Goal: Task Accomplishment & Management: Manage account settings

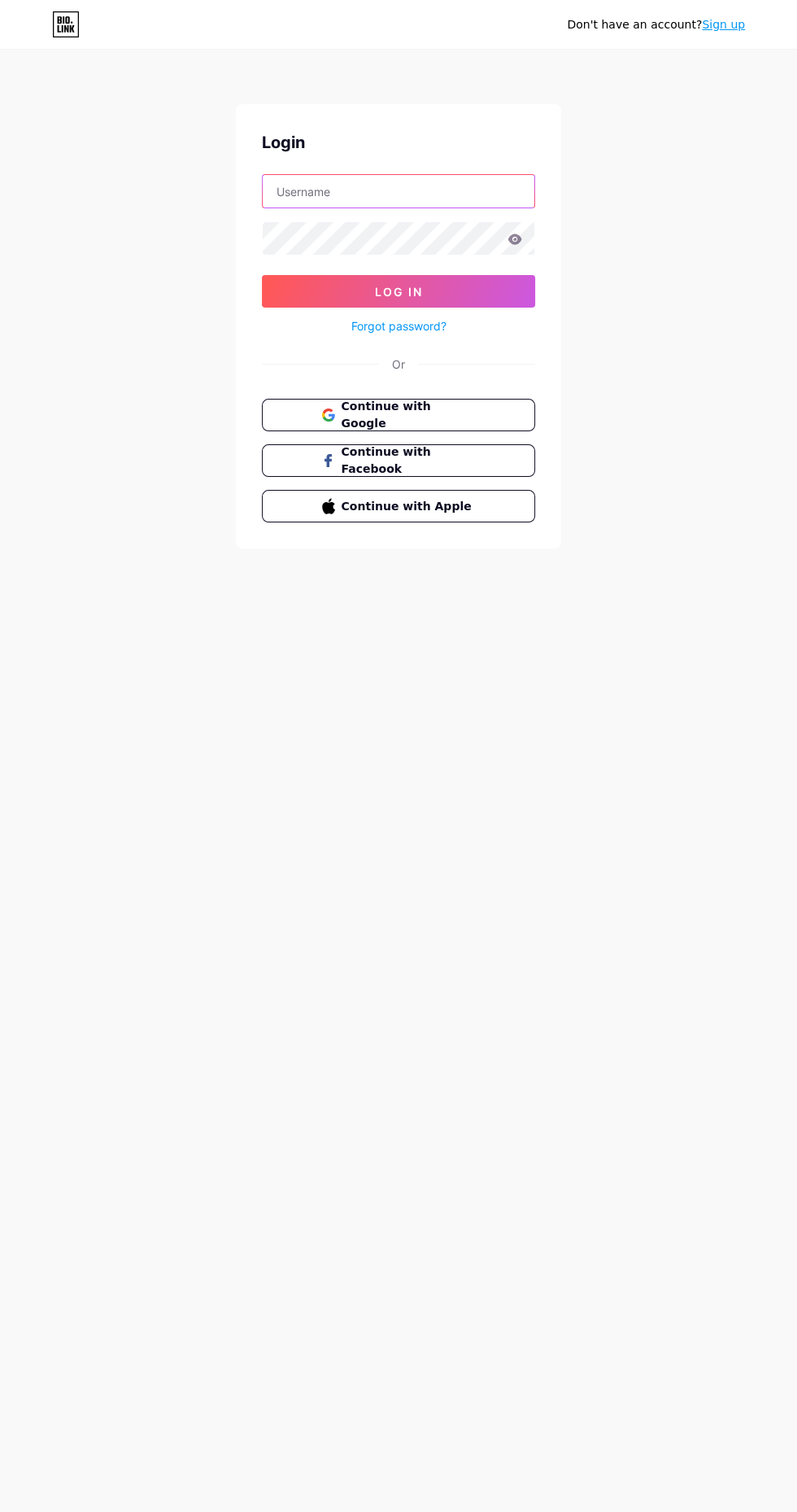
click at [408, 189] on input "text" at bounding box center [398, 191] width 272 height 33
type input "[EMAIL_ADDRESS][DOMAIN_NAME]"
click at [262, 275] on button "Log In" at bounding box center [398, 291] width 274 height 33
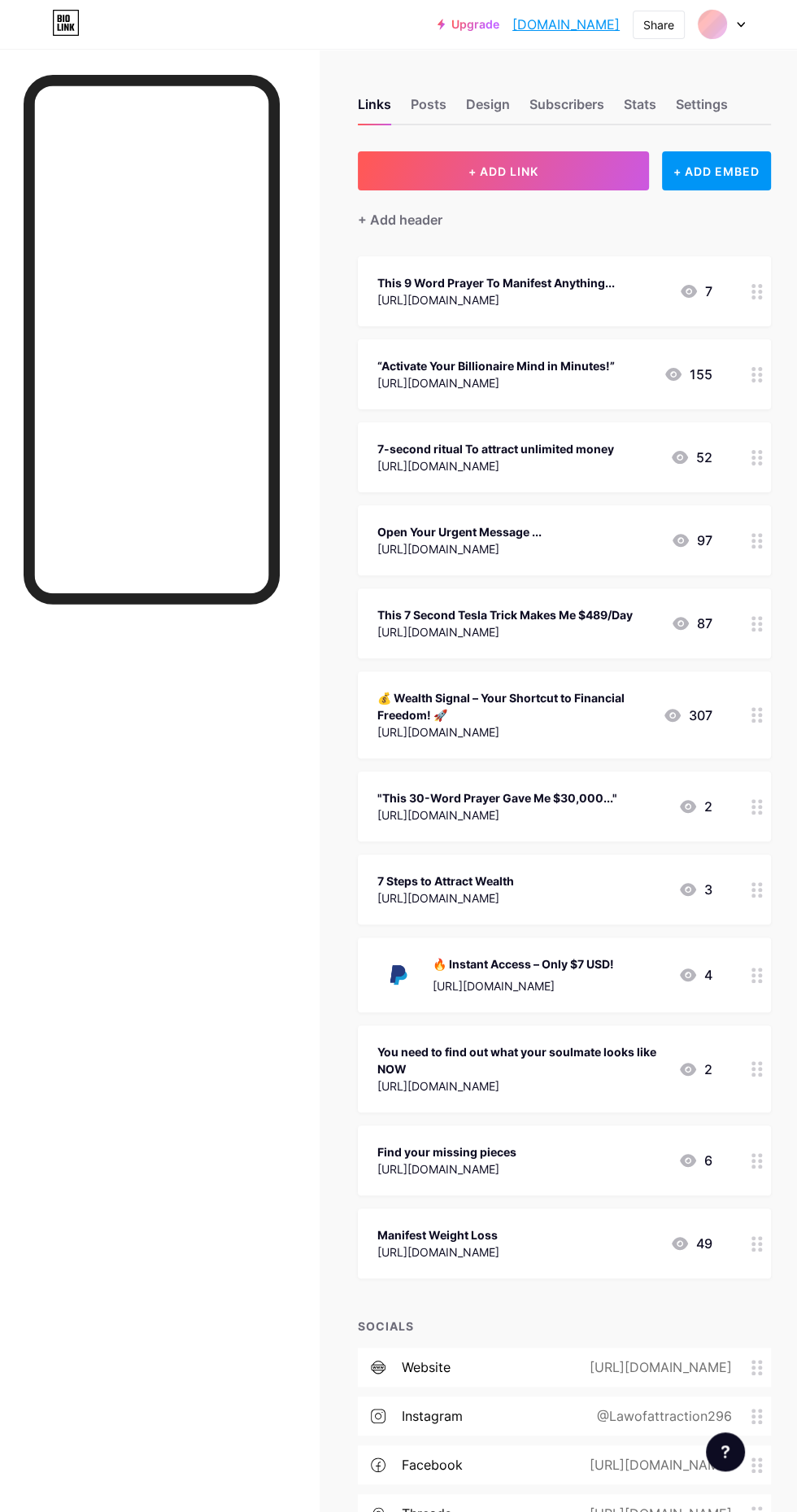
click at [559, 120] on div "Subscribers" at bounding box center [567, 109] width 75 height 29
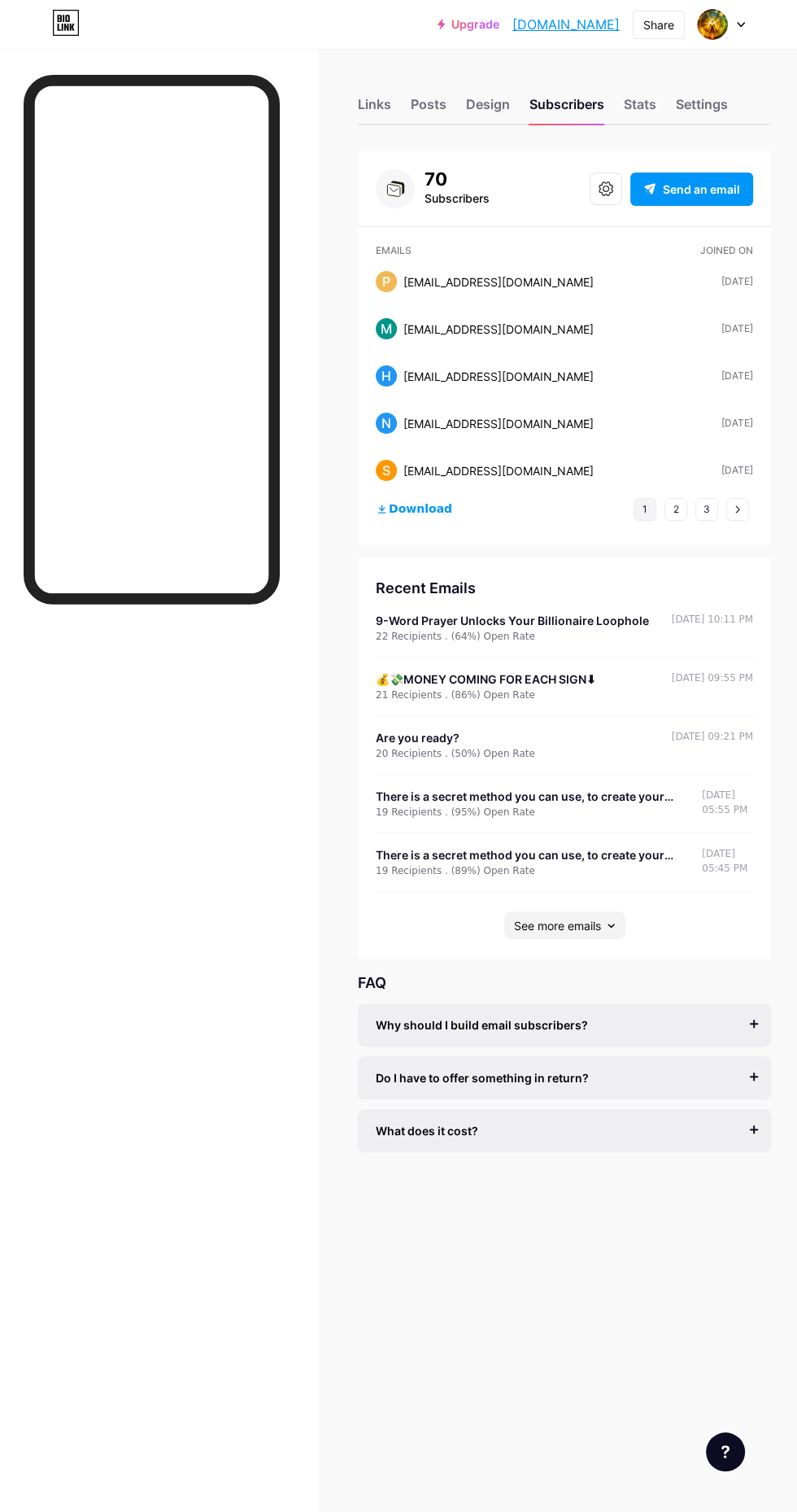
click at [474, 105] on div "Design" at bounding box center [488, 109] width 44 height 29
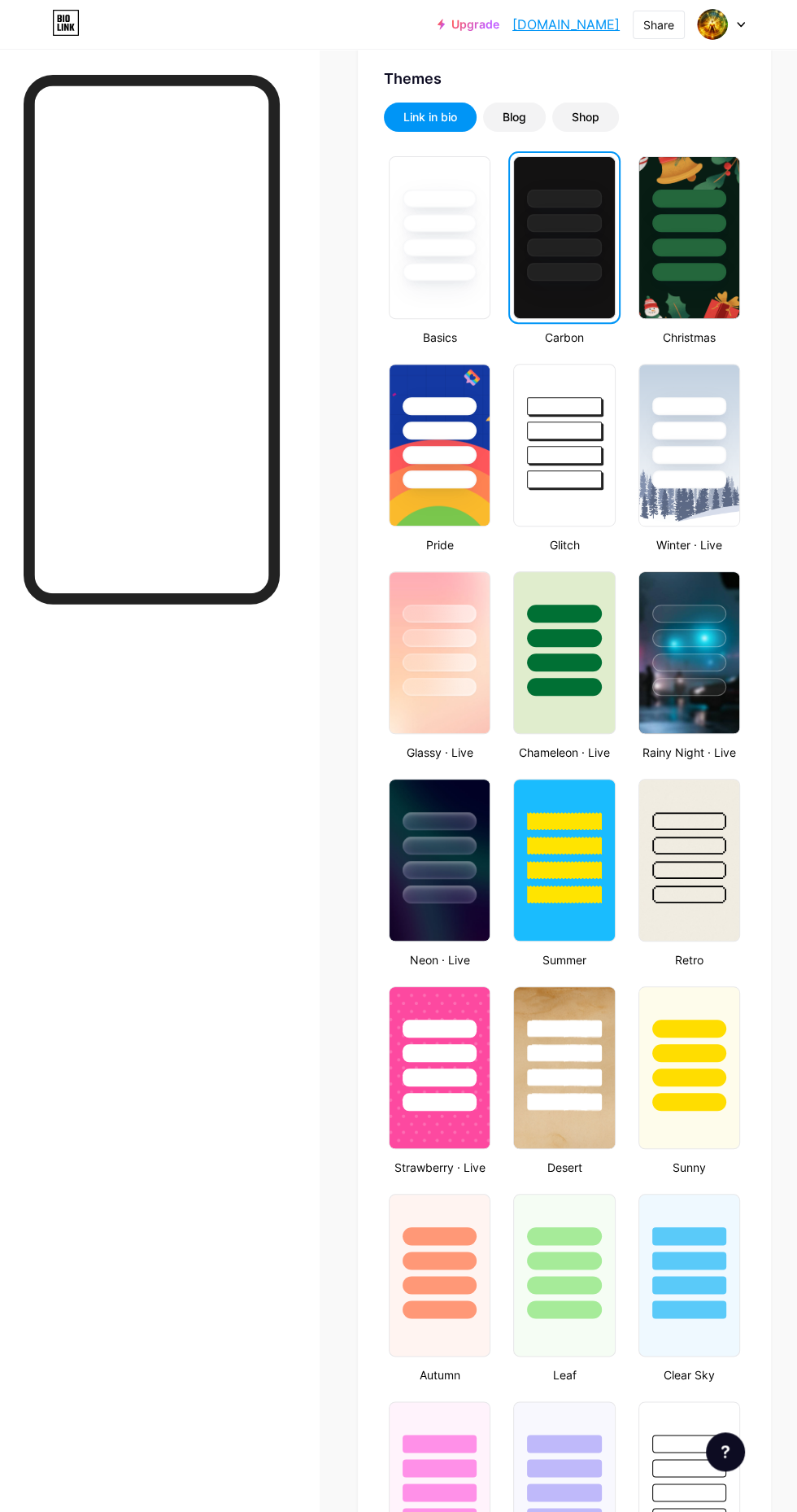
scroll to position [566, 0]
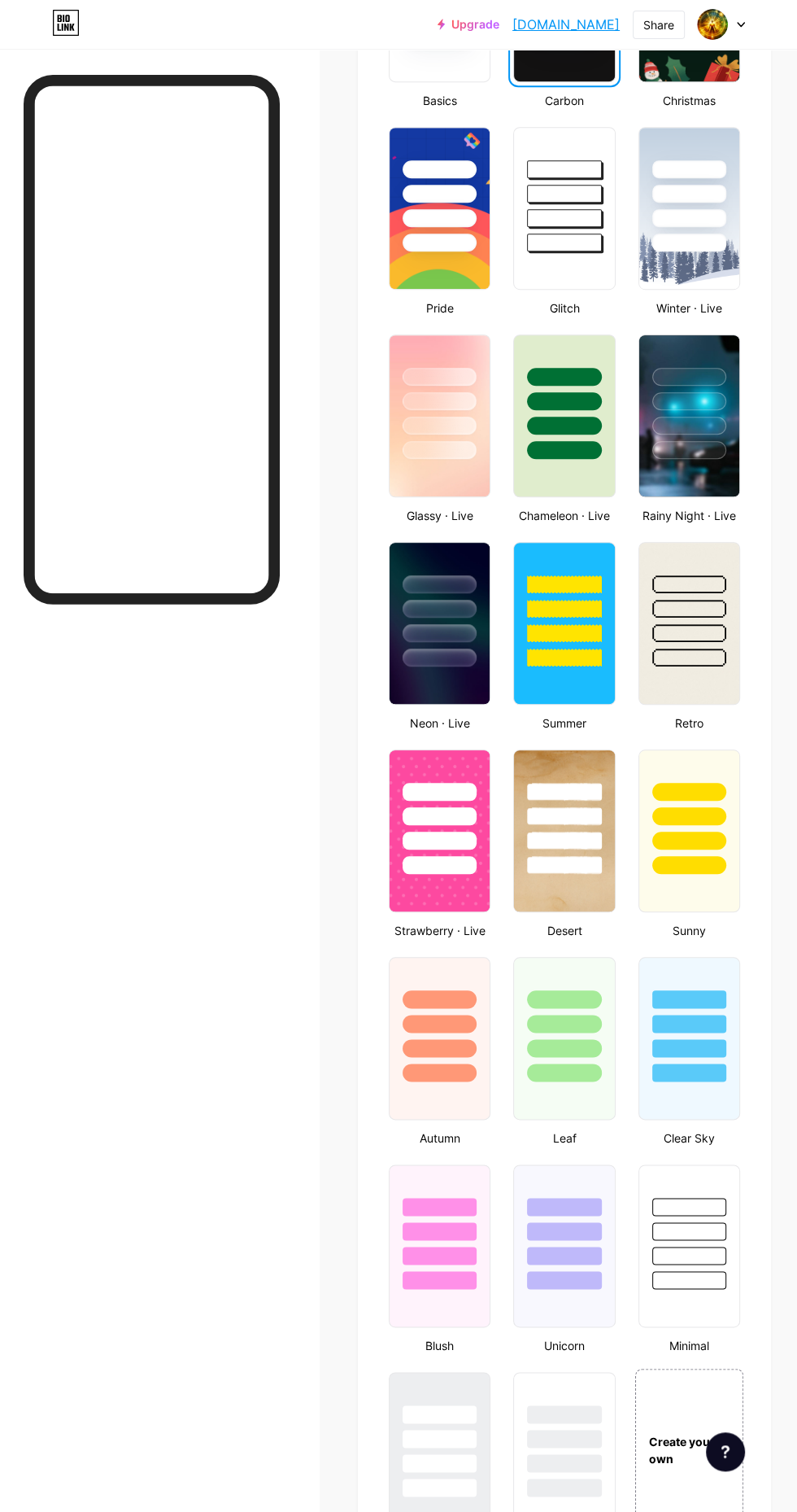
click at [712, 853] on div at bounding box center [689, 812] width 100 height 124
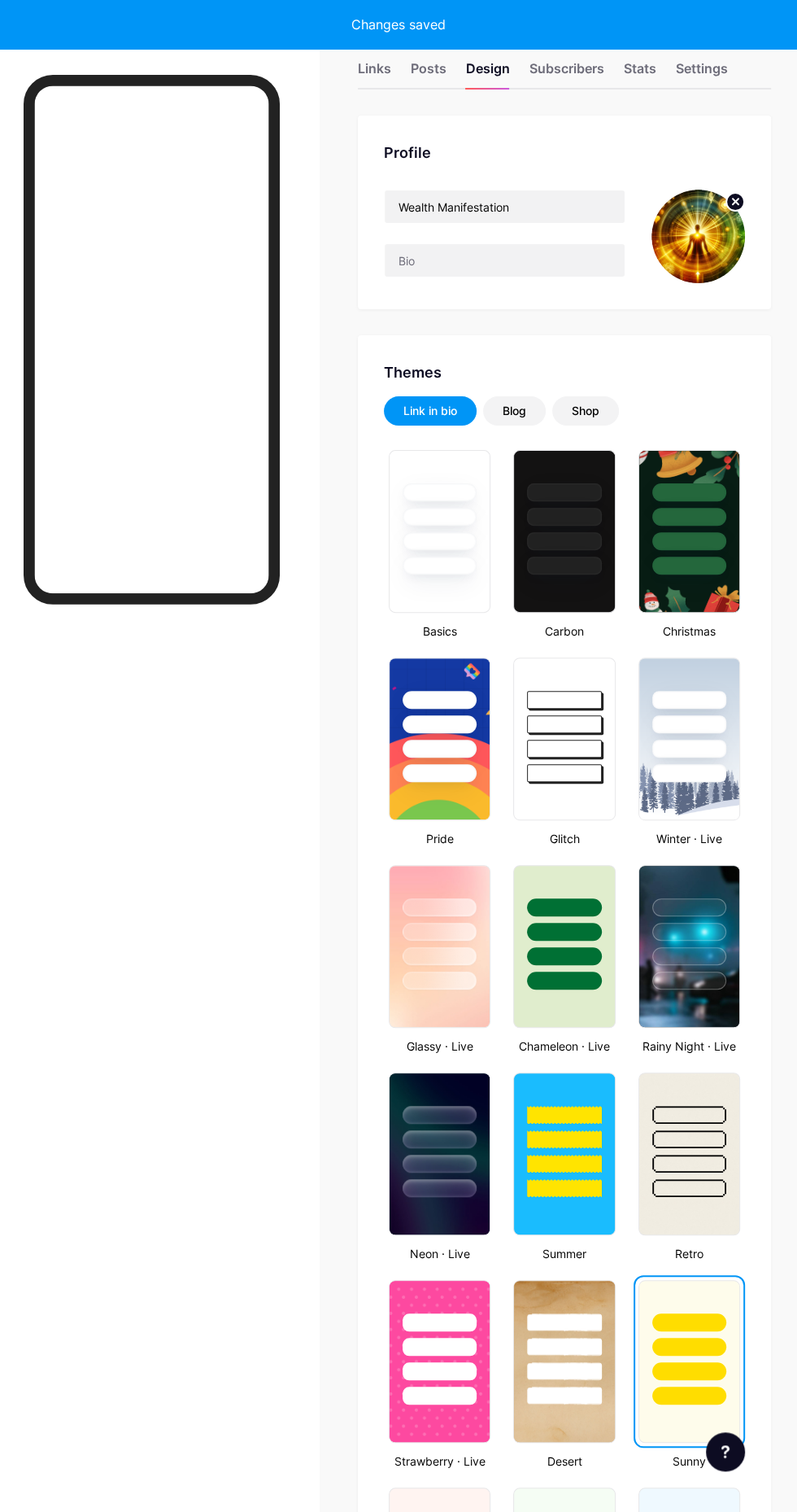
scroll to position [31, 0]
